Goal: Task Accomplishment & Management: Use online tool/utility

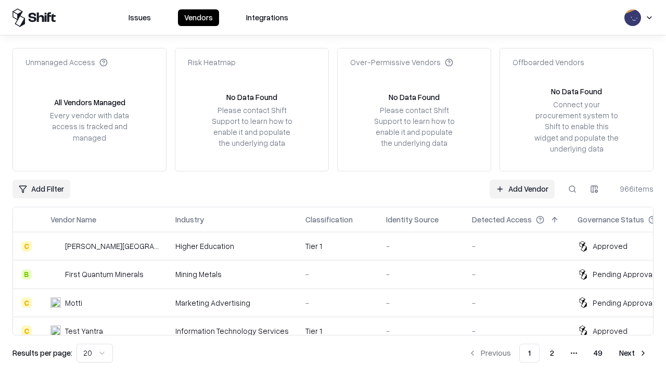
click at [522, 188] on link "Add Vendor" at bounding box center [522, 189] width 65 height 19
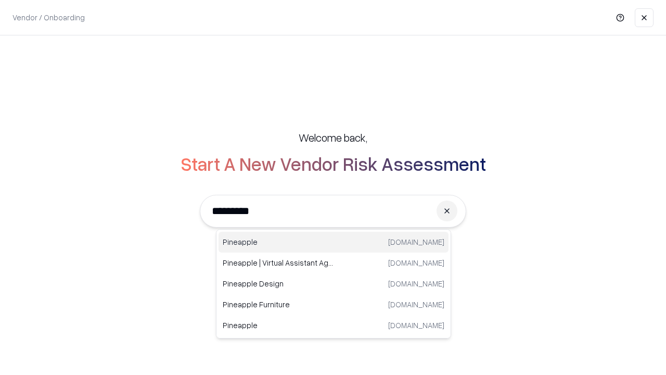
click at [334, 242] on div "Pineapple [DOMAIN_NAME]" at bounding box center [334, 242] width 230 height 21
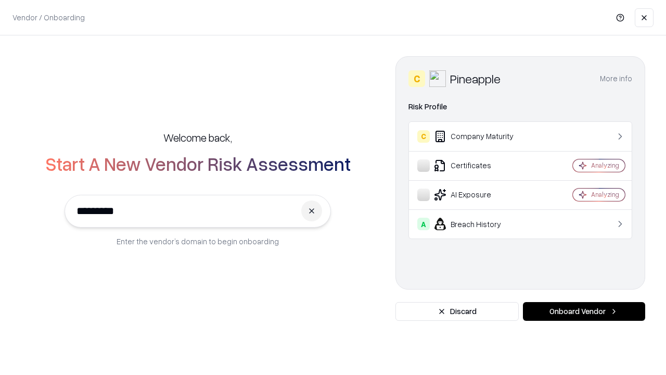
type input "*********"
click at [584, 311] on button "Onboard Vendor" at bounding box center [584, 311] width 122 height 19
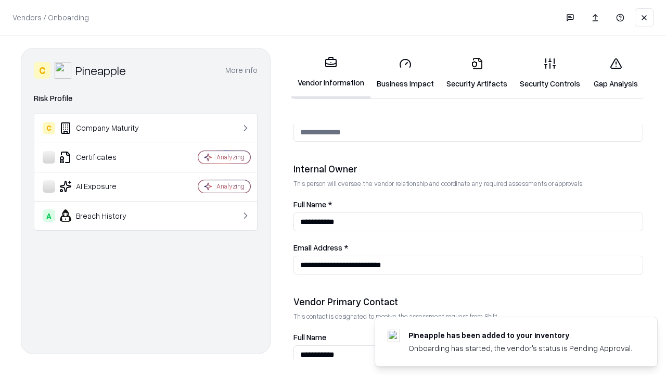
scroll to position [539, 0]
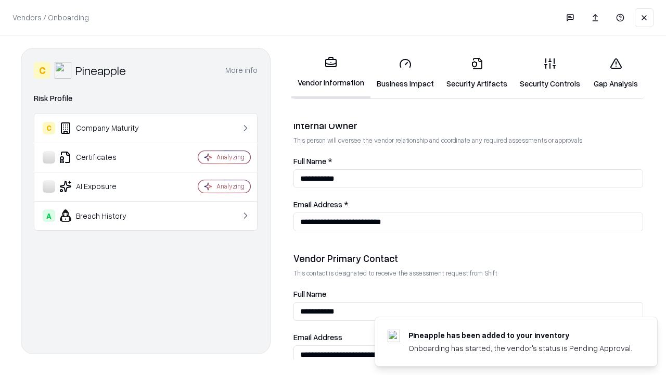
click at [405, 73] on link "Business Impact" at bounding box center [405, 73] width 70 height 48
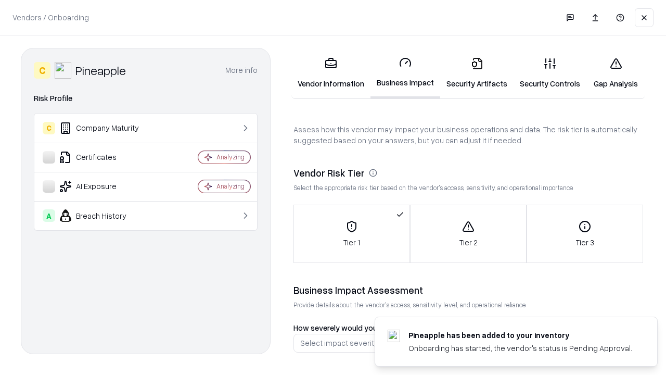
click at [477, 73] on link "Security Artifacts" at bounding box center [476, 73] width 73 height 48
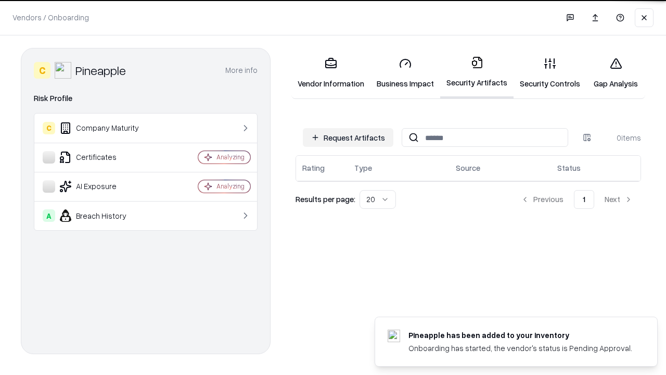
click at [348, 137] on button "Request Artifacts" at bounding box center [348, 137] width 91 height 19
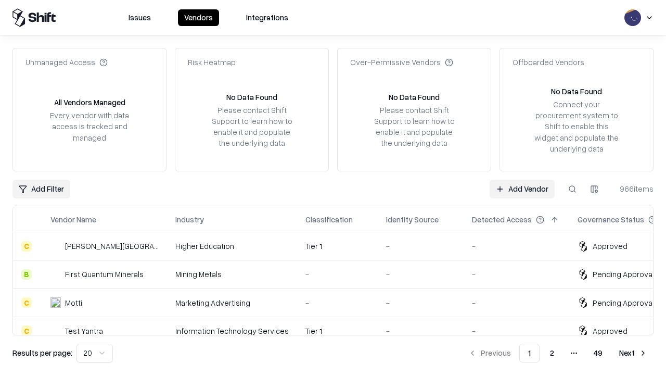
click at [522, 188] on link "Add Vendor" at bounding box center [522, 189] width 65 height 19
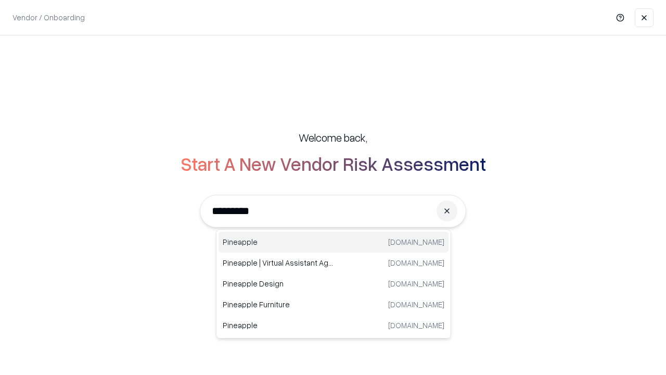
click at [334, 242] on div "Pineapple [DOMAIN_NAME]" at bounding box center [334, 242] width 230 height 21
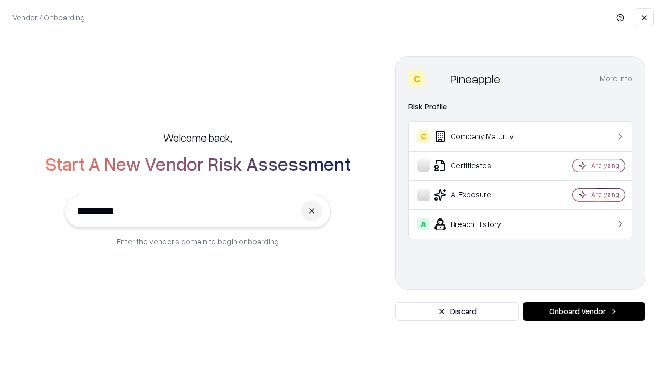
type input "*********"
click at [584, 311] on button "Onboard Vendor" at bounding box center [584, 311] width 122 height 19
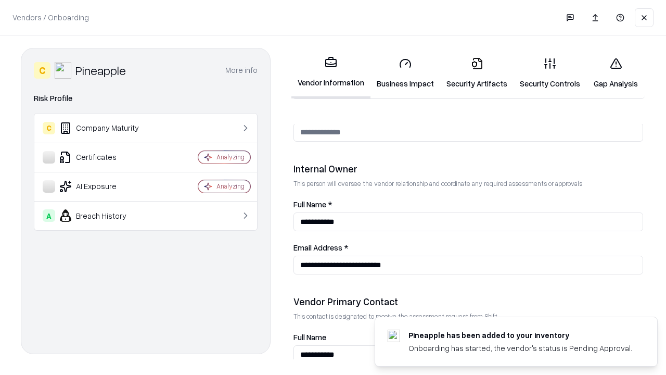
scroll to position [539, 0]
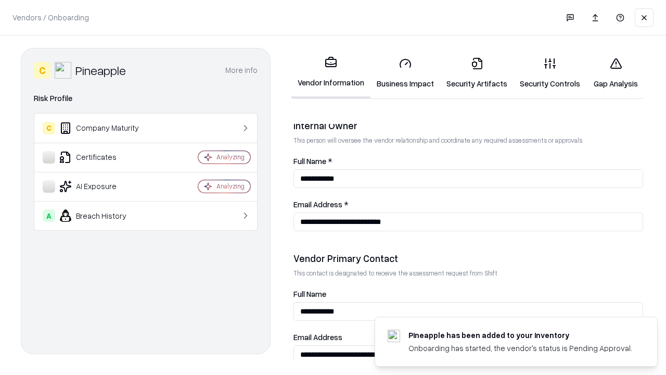
click at [616, 73] on link "Gap Analysis" at bounding box center [615, 73] width 59 height 48
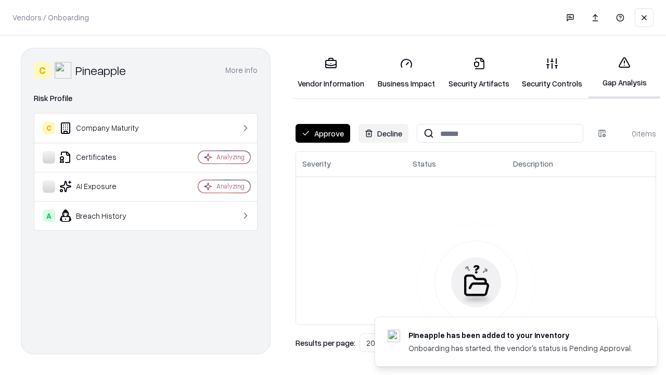
click at [323, 133] on button "Approve" at bounding box center [323, 133] width 55 height 19
